Goal: Information Seeking & Learning: Learn about a topic

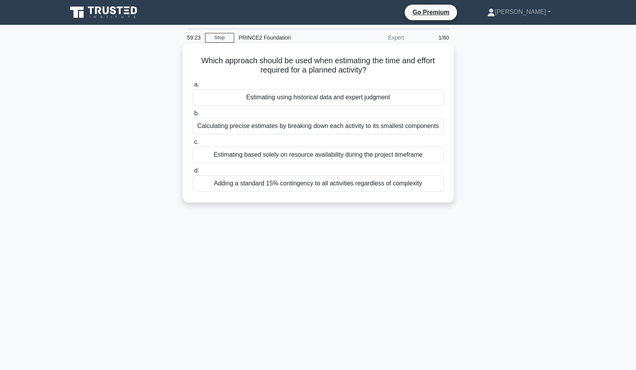
click at [309, 97] on div "Estimating using historical data and expert judgment" at bounding box center [318, 97] width 251 height 16
click at [193, 87] on input "a. Estimating using historical data and expert judgment" at bounding box center [193, 84] width 0 height 5
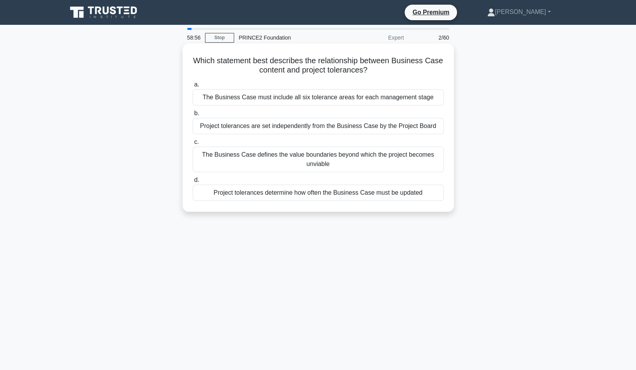
click at [311, 128] on div "Project tolerances are set independently from the Business Case by the Project …" at bounding box center [318, 126] width 251 height 16
click at [193, 116] on input "b. Project tolerances are set independently from the Business Case by the Proje…" at bounding box center [193, 113] width 0 height 5
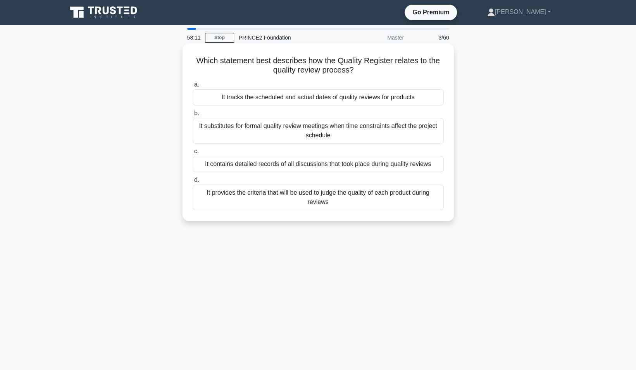
click at [314, 195] on div "It provides the criteria that will be used to judge the quality of each product…" at bounding box center [318, 197] width 251 height 26
click at [193, 183] on input "d. It provides the criteria that will be used to judge the quality of each prod…" at bounding box center [193, 180] width 0 height 5
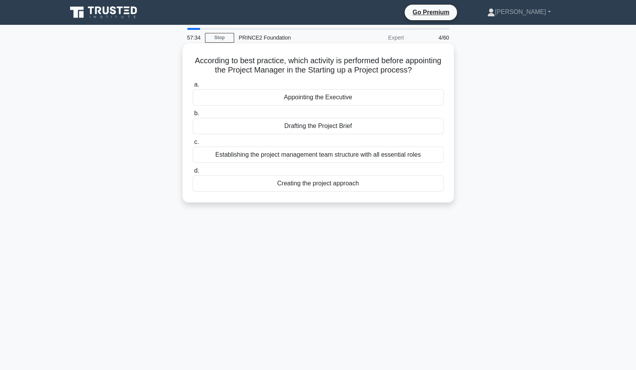
click at [313, 156] on div "Establishing the project management team structure with all essential roles" at bounding box center [318, 155] width 251 height 16
click at [193, 145] on input "c. Establishing the project management team structure with all essential roles" at bounding box center [193, 142] width 0 height 5
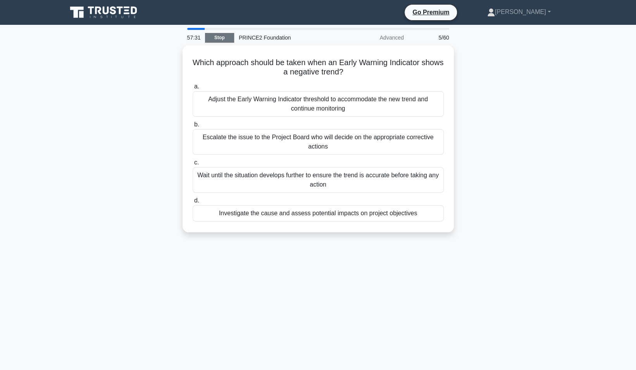
click at [214, 39] on link "Stop" at bounding box center [219, 38] width 29 height 10
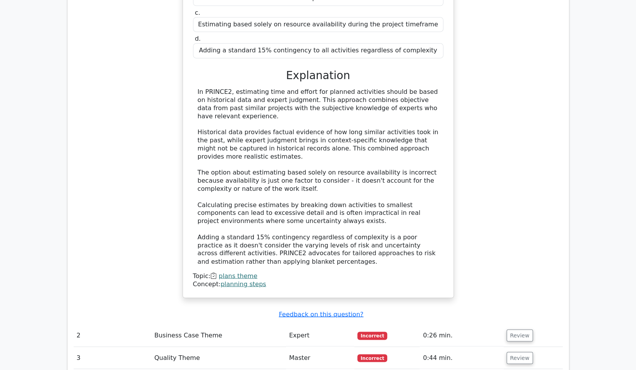
scroll to position [736, 0]
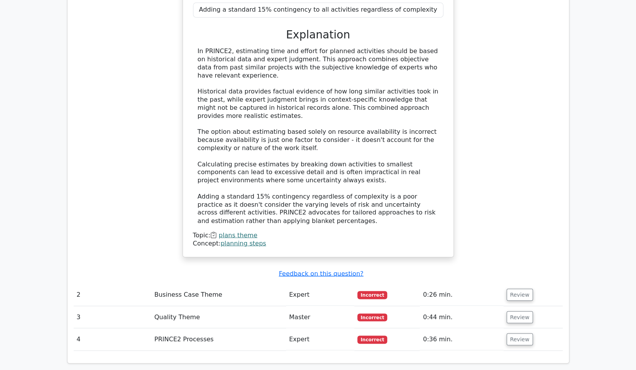
click at [200, 328] on td "PRINCE2 Processes" at bounding box center [218, 339] width 135 height 22
click at [507, 288] on button "Review" at bounding box center [520, 294] width 26 height 12
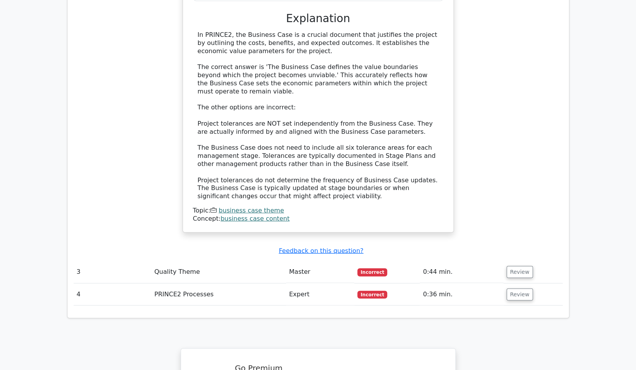
scroll to position [1202, 0]
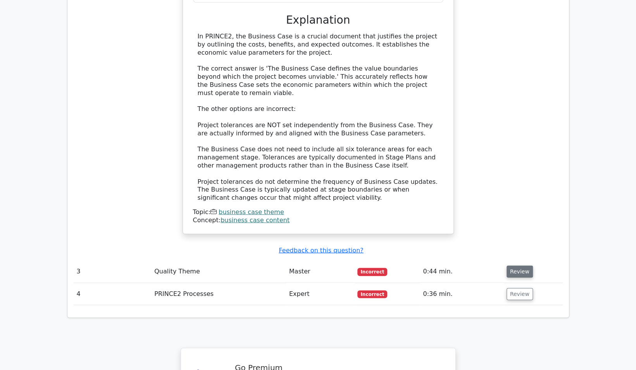
click at [520, 266] on button "Review" at bounding box center [520, 272] width 26 height 12
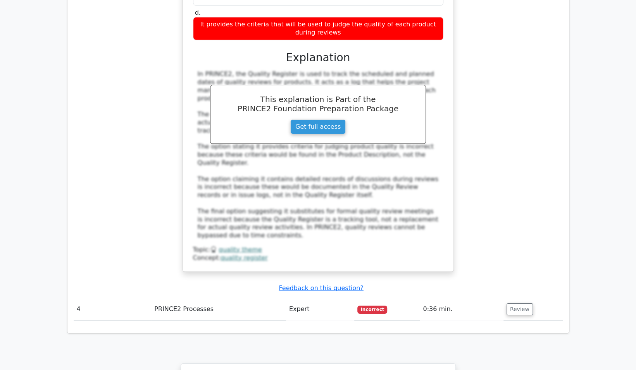
scroll to position [1628, 0]
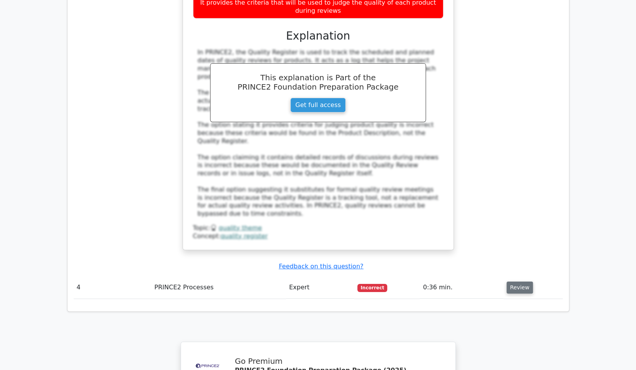
click at [512, 281] on button "Review" at bounding box center [520, 287] width 26 height 12
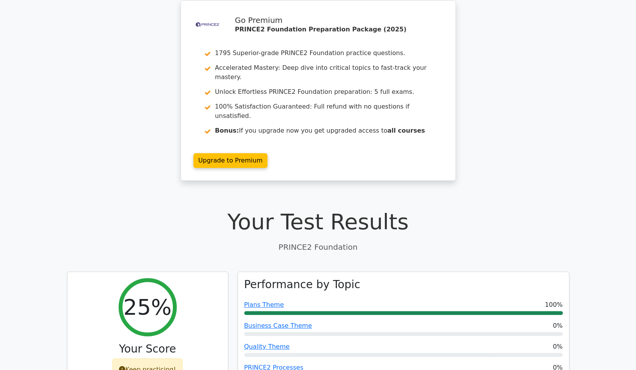
scroll to position [0, 0]
